Goal: Complete application form

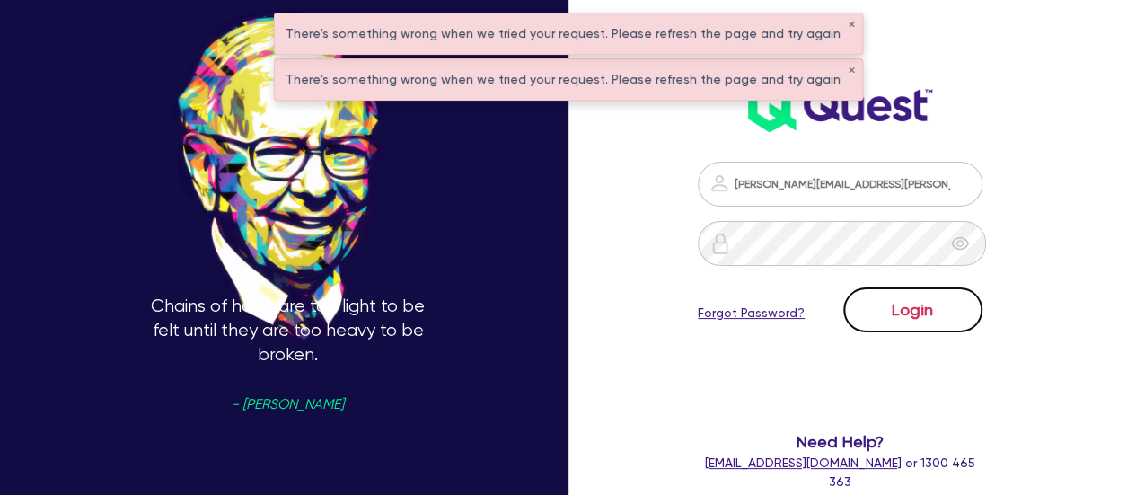
click at [910, 319] on button "Login" at bounding box center [912, 309] width 139 height 45
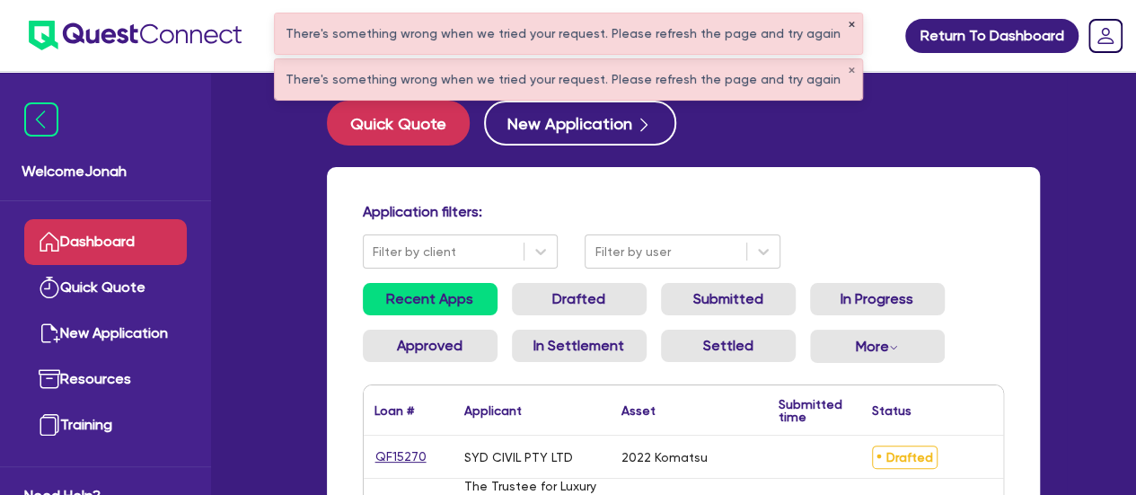
click at [847, 26] on button "✕" at bounding box center [850, 25] width 7 height 9
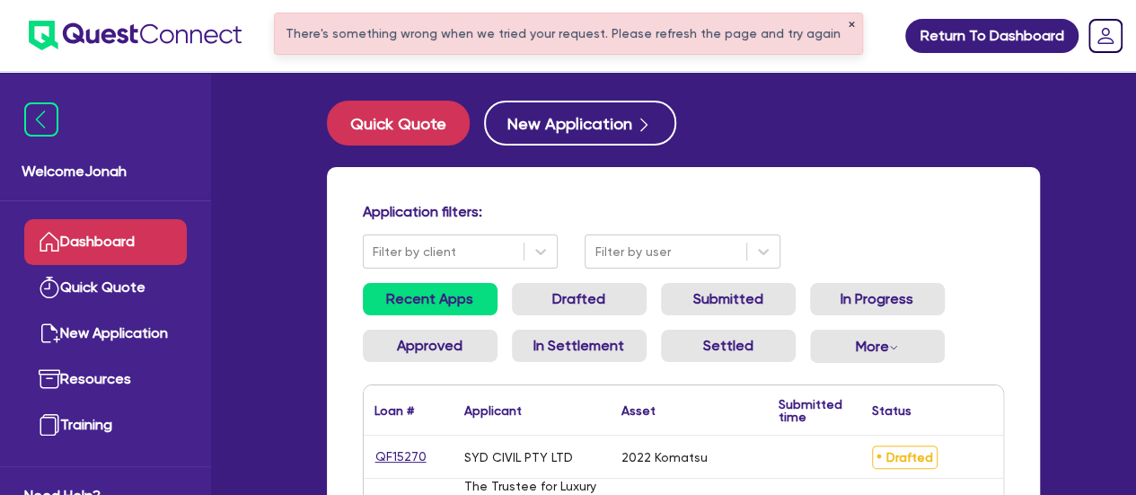
click at [847, 22] on button "✕" at bounding box center [850, 25] width 7 height 9
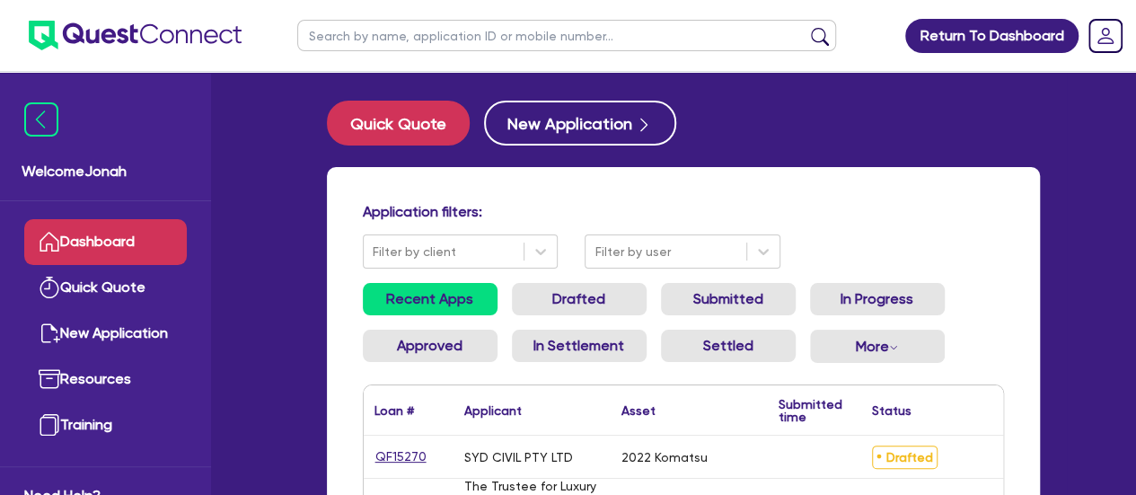
click at [625, 33] on input "text" at bounding box center [566, 35] width 539 height 31
paste input "[PERSON_NAME]"
click at [828, 34] on button "submit" at bounding box center [819, 39] width 29 height 25
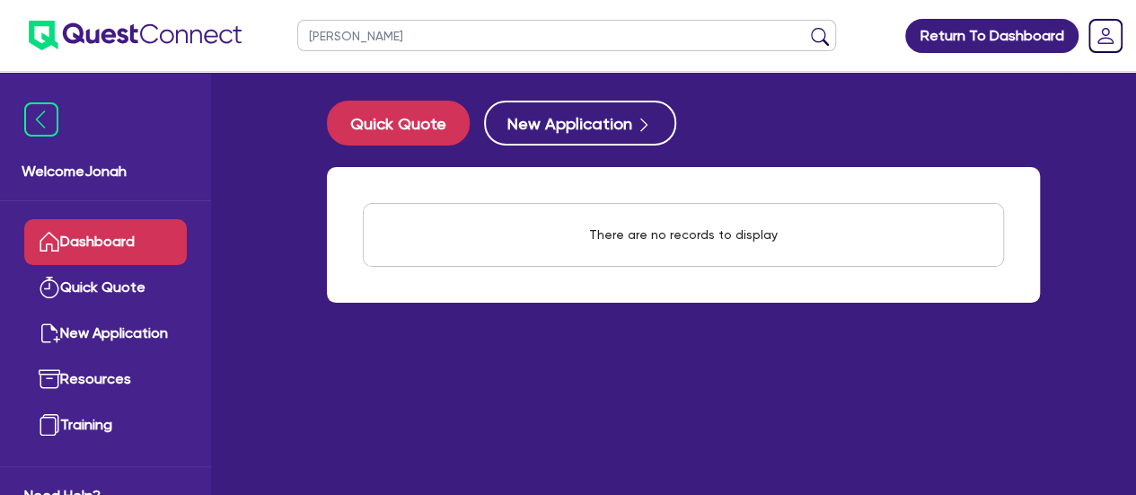
click at [427, 39] on input "[PERSON_NAME]" at bounding box center [566, 35] width 539 height 31
type input "[PERSON_NAME]"
click at [805, 27] on button "submit" at bounding box center [819, 39] width 29 height 25
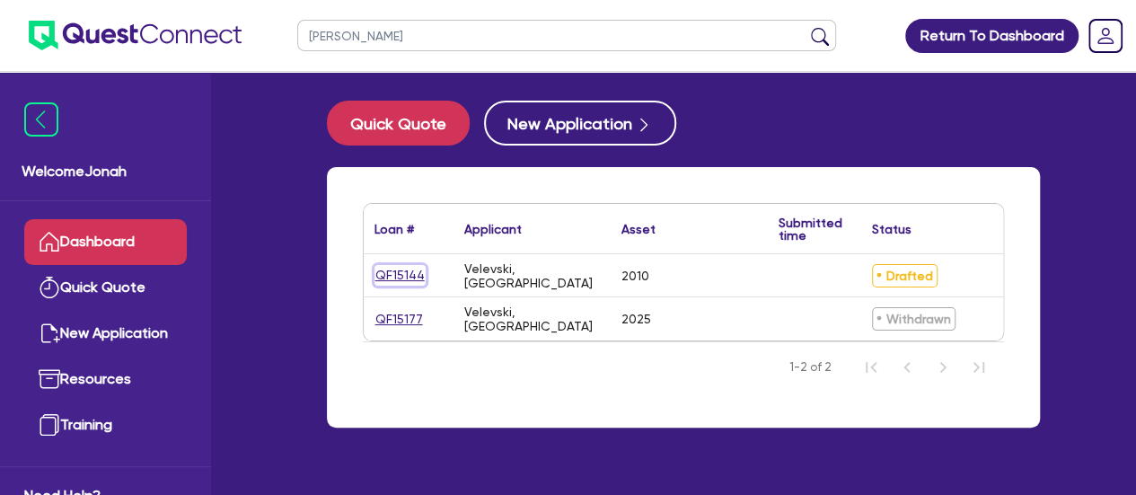
click at [405, 272] on link "QF15144" at bounding box center [399, 275] width 51 height 21
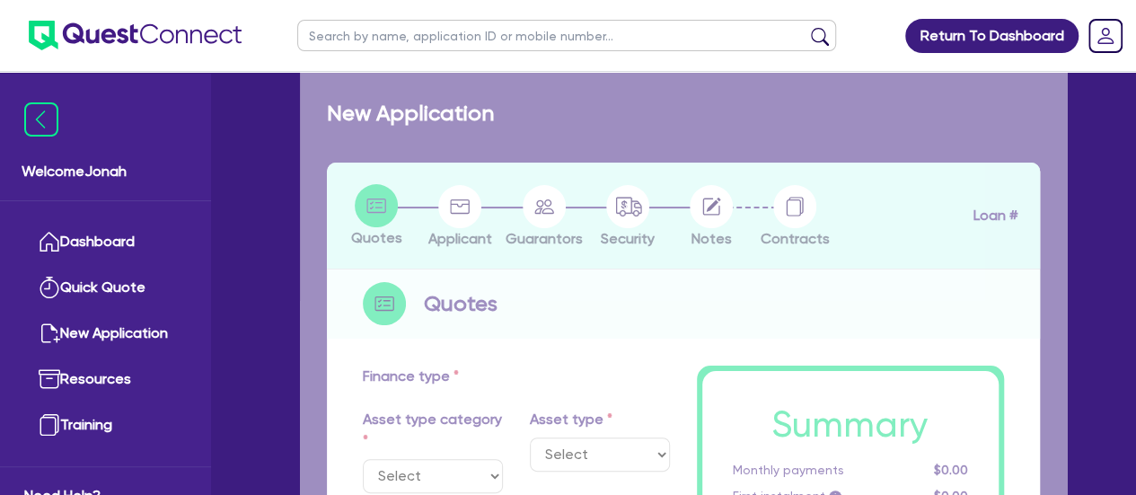
select select "PRIMARY_ASSETS"
type input "2010"
radio input "false"
radio input "true"
type input "50,000"
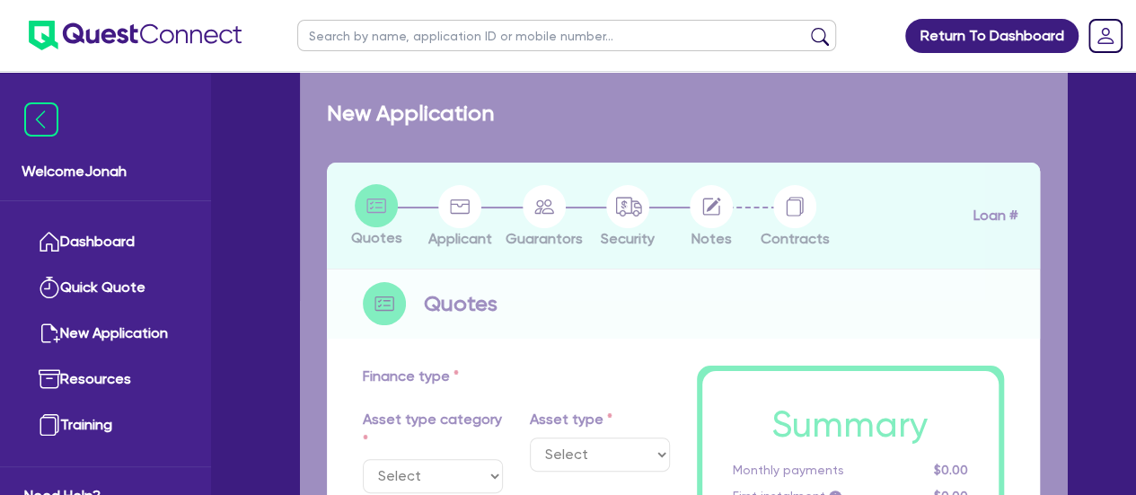
type input "30"
type input "15,000"
type input "4"
type input "2,026.18"
type input "13"
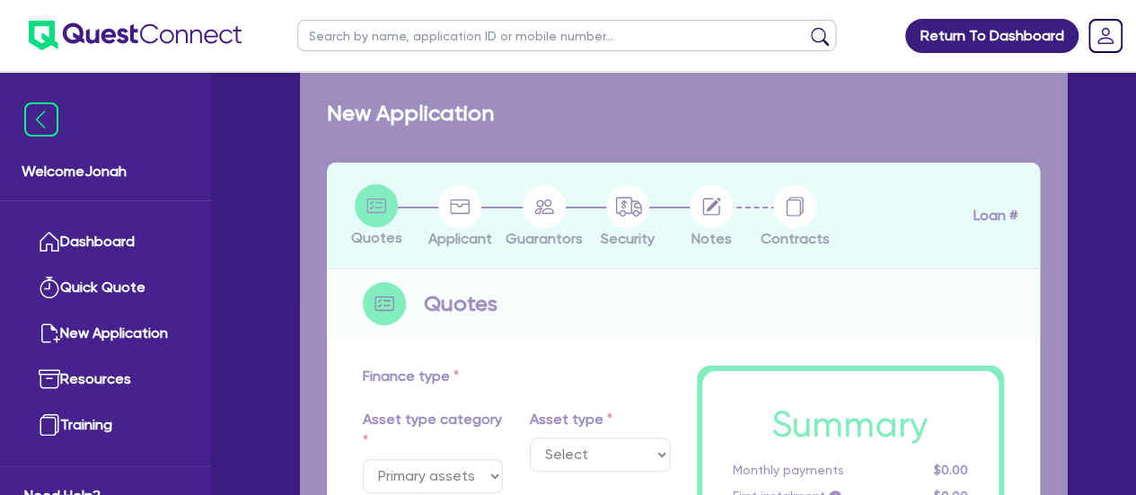
select select "HEAVY_TRUCKS"
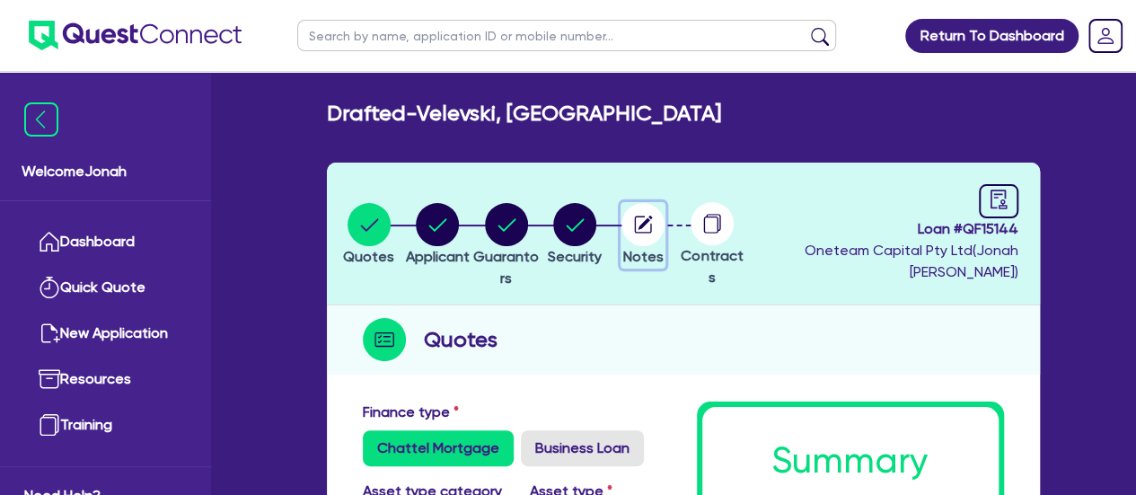
click at [664, 241] on icon "button" at bounding box center [642, 224] width 43 height 43
select select "Other"
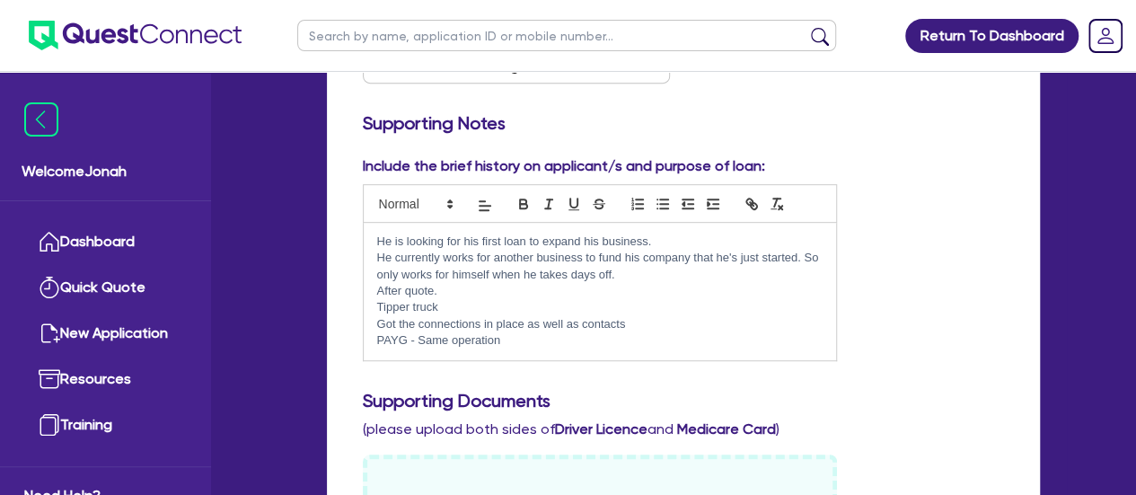
scroll to position [359, 0]
